Goal: Navigation & Orientation: Find specific page/section

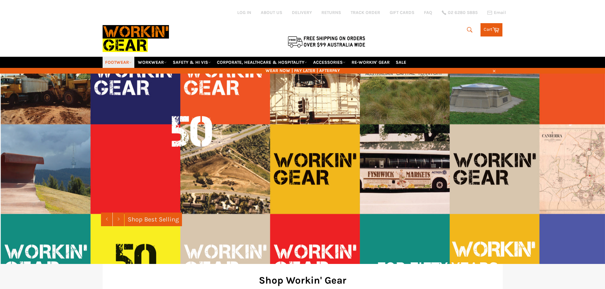
click at [124, 62] on link "FOOTWEAR" at bounding box center [118, 62] width 32 height 11
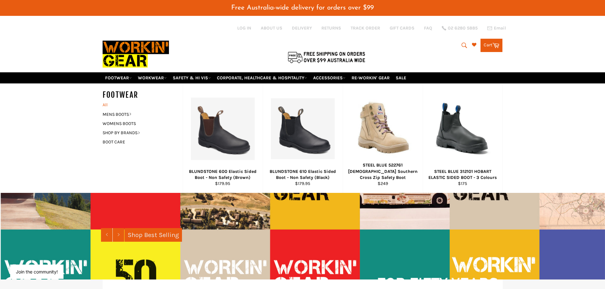
click at [106, 105] on link "All" at bounding box center [140, 104] width 83 height 9
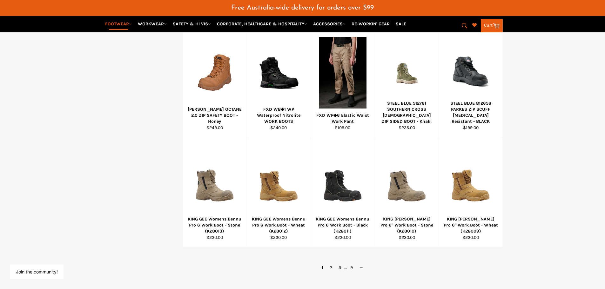
scroll to position [413, 0]
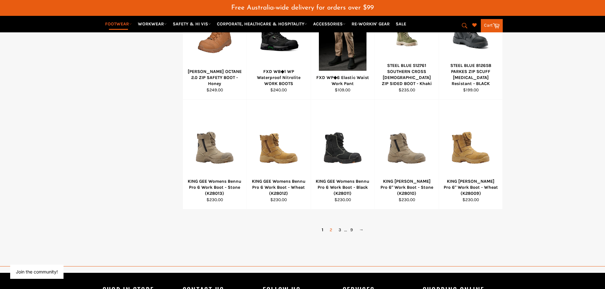
click at [331, 231] on link "2" at bounding box center [330, 229] width 9 height 9
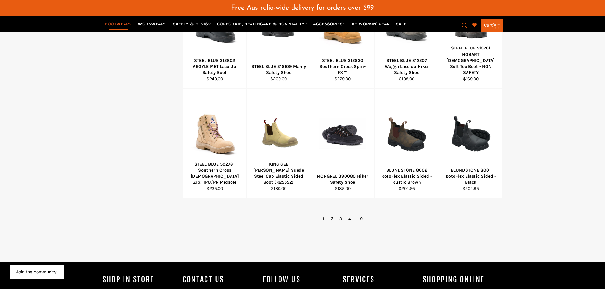
scroll to position [453, 0]
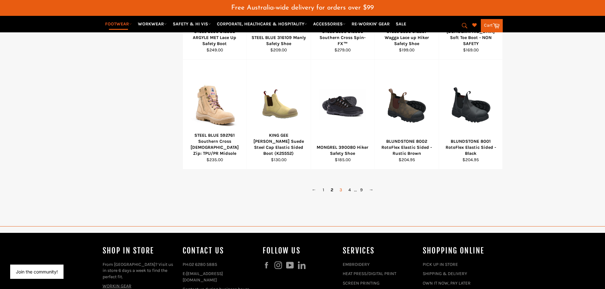
click at [340, 190] on link "3" at bounding box center [340, 189] width 9 height 9
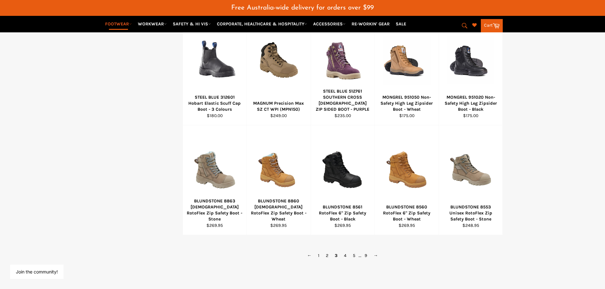
scroll to position [389, 0]
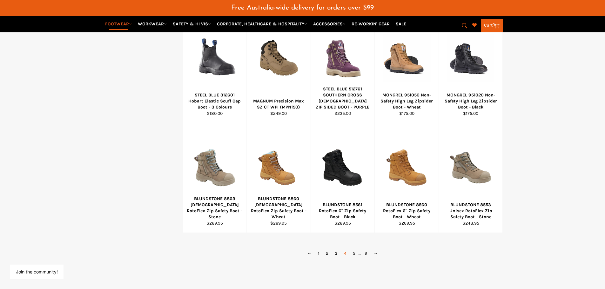
click at [343, 253] on link "4" at bounding box center [344, 253] width 9 height 9
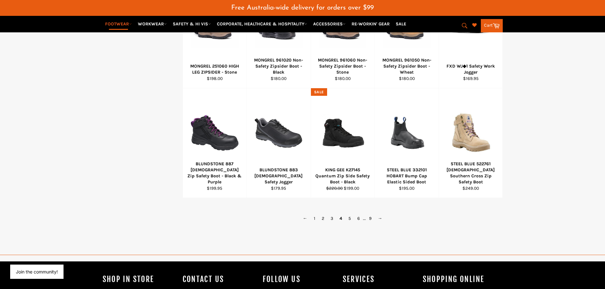
scroll to position [453, 0]
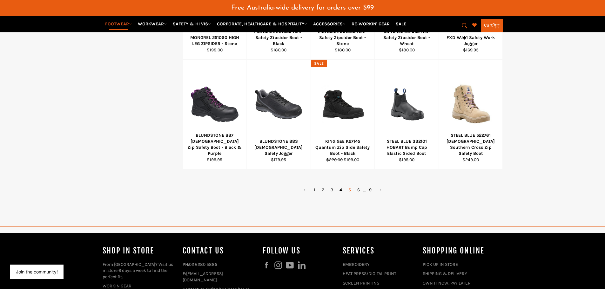
click at [349, 190] on link "5" at bounding box center [349, 189] width 9 height 9
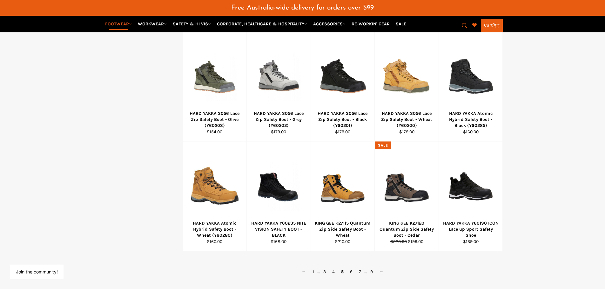
scroll to position [389, 0]
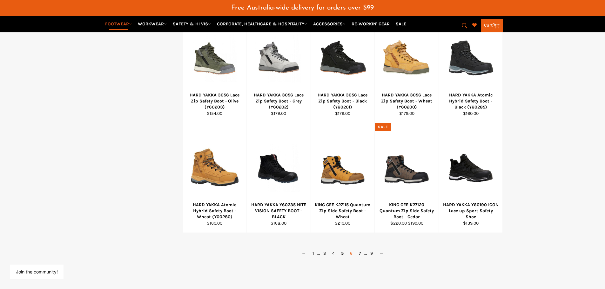
click at [350, 254] on link "6" at bounding box center [351, 253] width 9 height 9
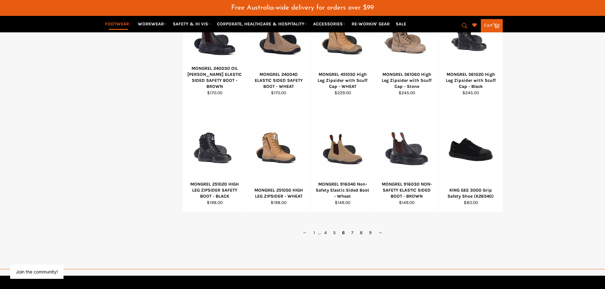
scroll to position [421, 0]
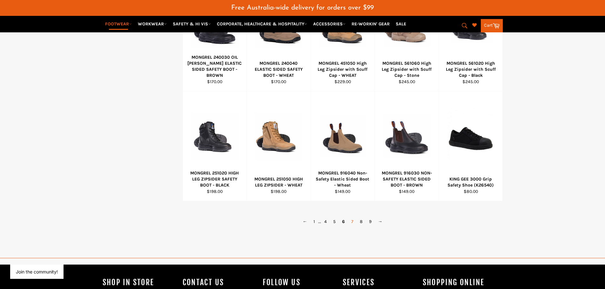
click at [352, 220] on link "7" at bounding box center [352, 221] width 9 height 9
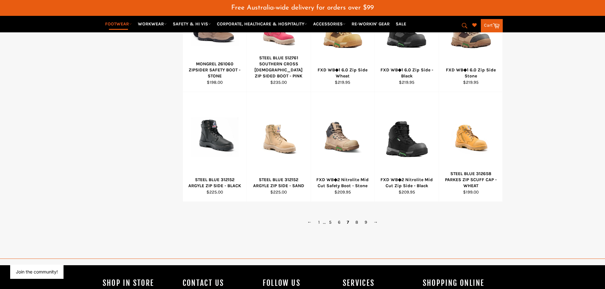
scroll to position [421, 0]
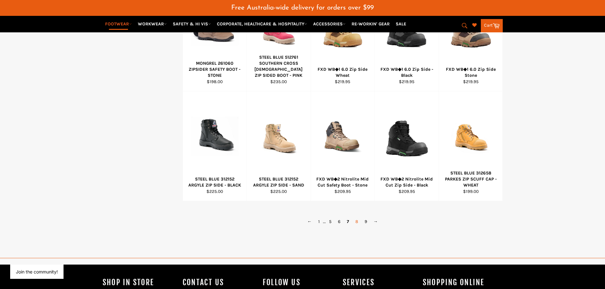
click at [356, 222] on link "8" at bounding box center [356, 221] width 9 height 9
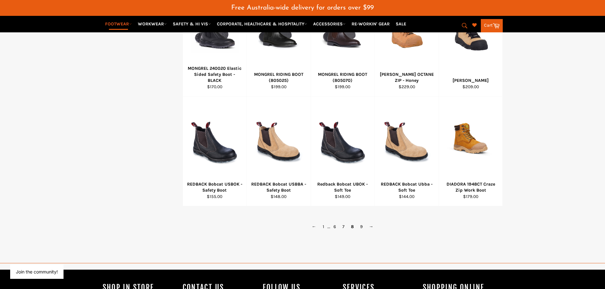
scroll to position [421, 0]
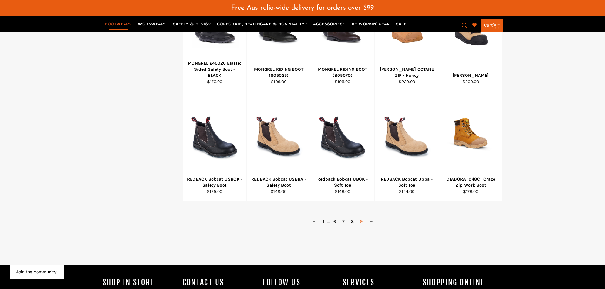
click at [360, 222] on link "9" at bounding box center [361, 221] width 9 height 9
